Goal: Transaction & Acquisition: Purchase product/service

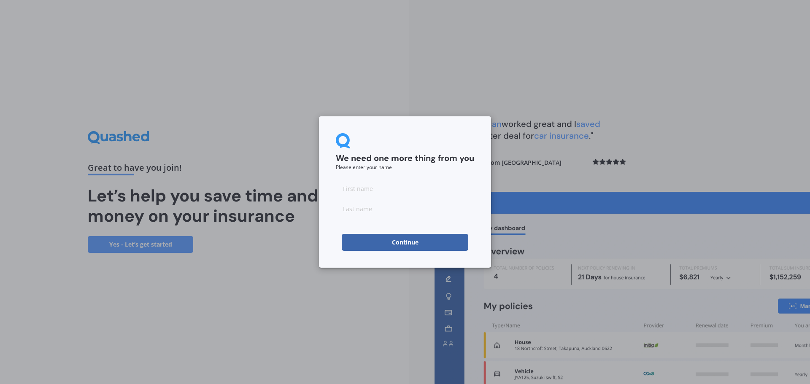
click at [381, 191] on input at bounding box center [405, 188] width 138 height 17
type input "Liz"
click at [387, 208] on input at bounding box center [405, 208] width 138 height 17
type input "Woodall"
click at [380, 242] on button "Continue" at bounding box center [405, 242] width 126 height 17
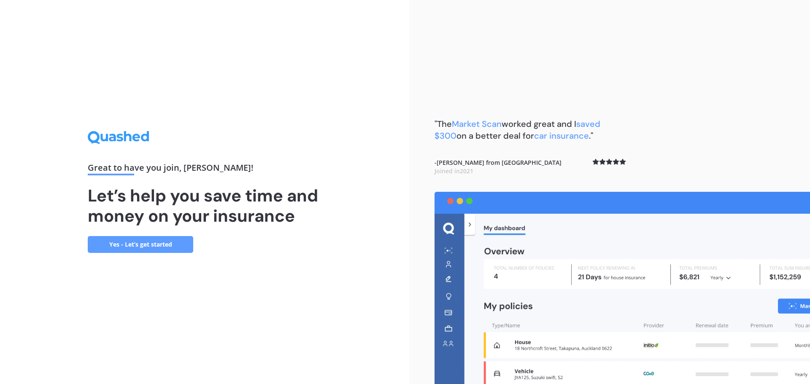
click at [136, 241] on link "Yes - Let’s get started" at bounding box center [140, 244] width 105 height 17
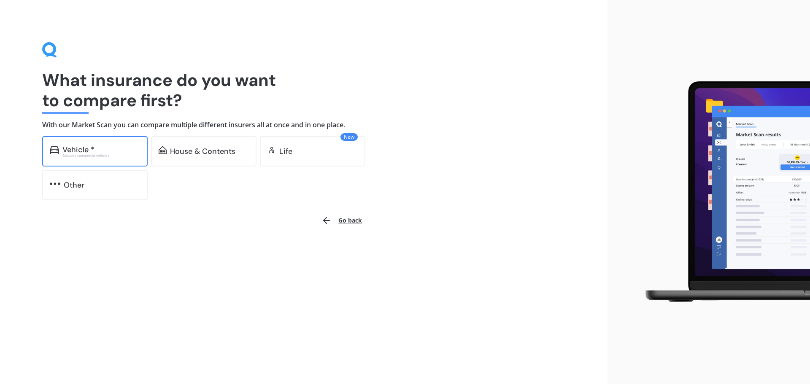
click at [107, 150] on div "Vehicle *" at bounding box center [101, 149] width 78 height 8
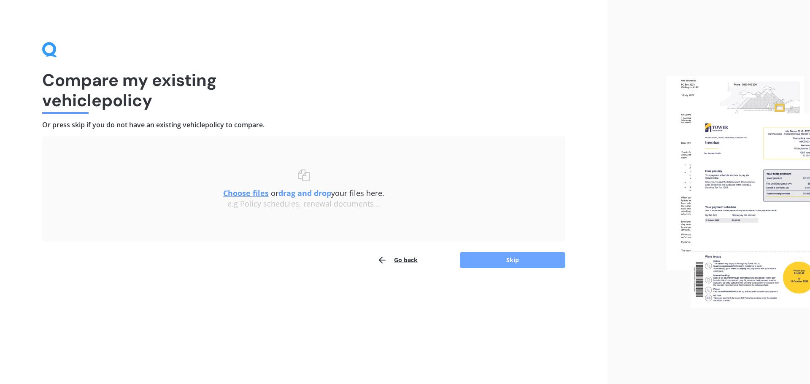
click at [522, 256] on button "Skip" at bounding box center [512, 260] width 105 height 16
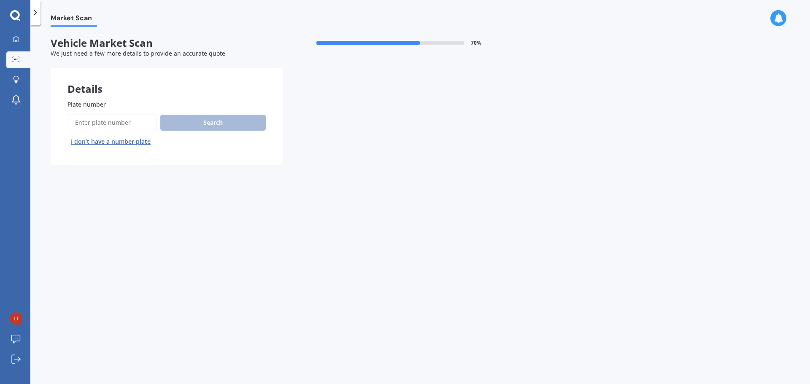
click at [223, 116] on div "Search I don’t have a number plate" at bounding box center [166, 131] width 198 height 35
